Goal: Task Accomplishment & Management: Use online tool/utility

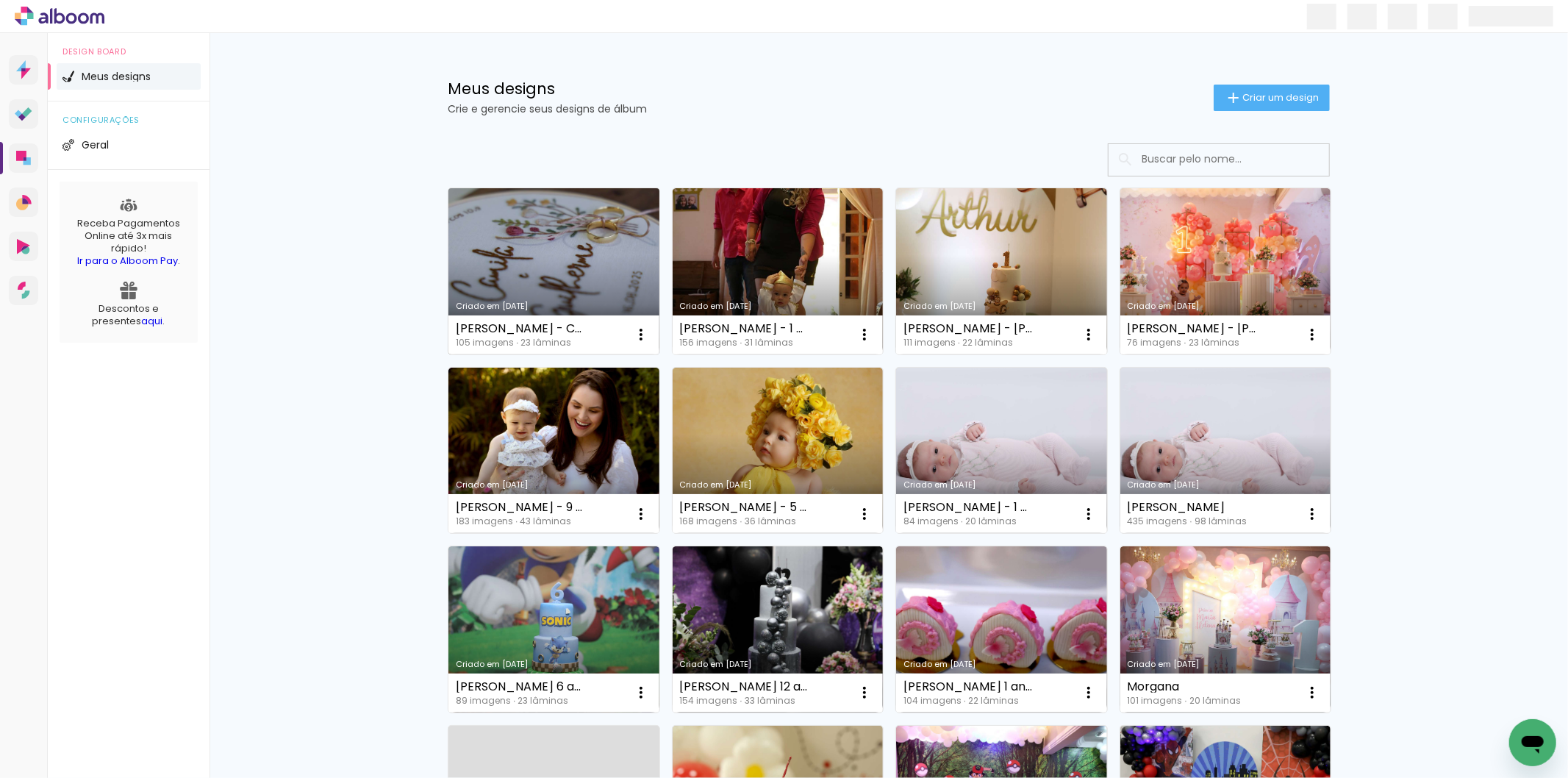
click at [514, 252] on link "Criado em [DATE]" at bounding box center [554, 271] width 211 height 166
